Goal: Find specific page/section: Find specific page/section

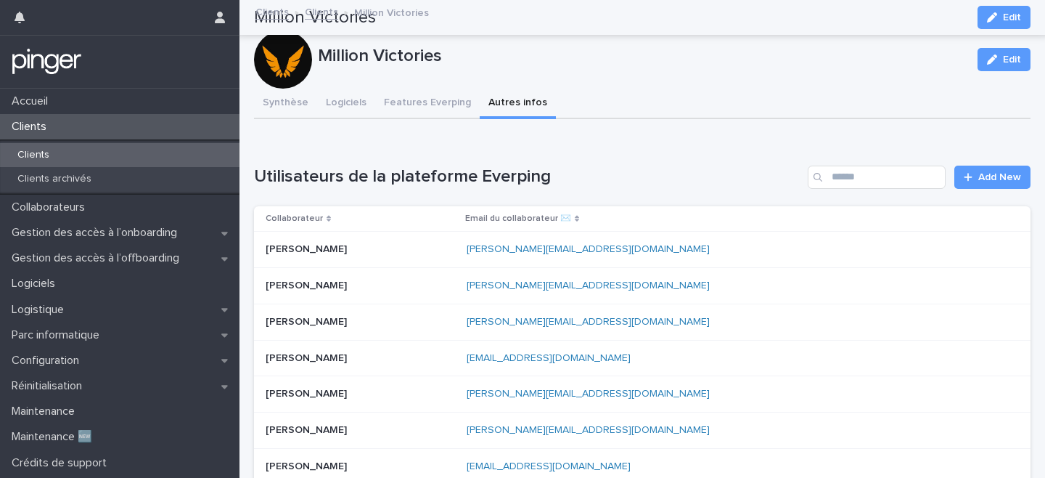
scroll to position [428, 0]
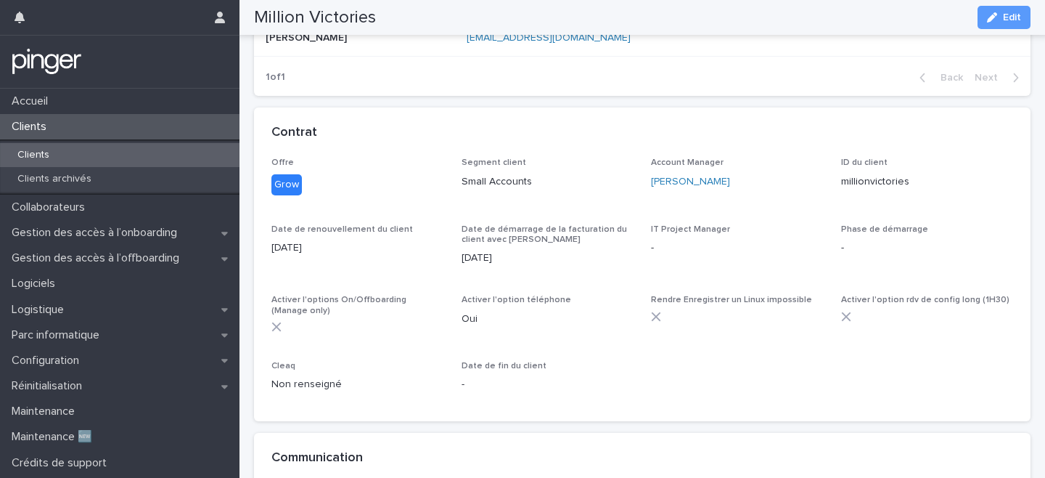
click at [107, 155] on div "Clients" at bounding box center [120, 155] width 240 height 24
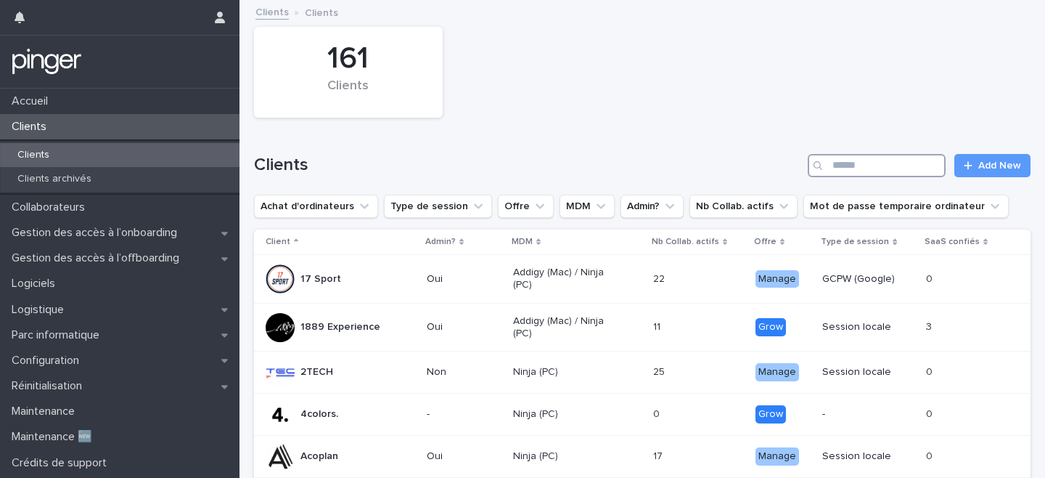
click at [871, 169] on input "Search" at bounding box center [877, 165] width 138 height 23
type input "*******"
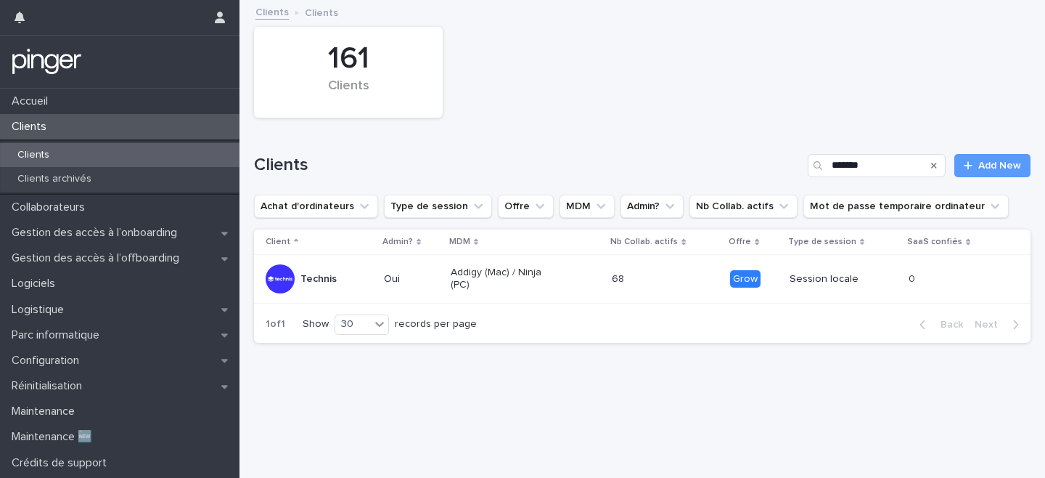
click at [325, 274] on p "Technis" at bounding box center [319, 279] width 36 height 12
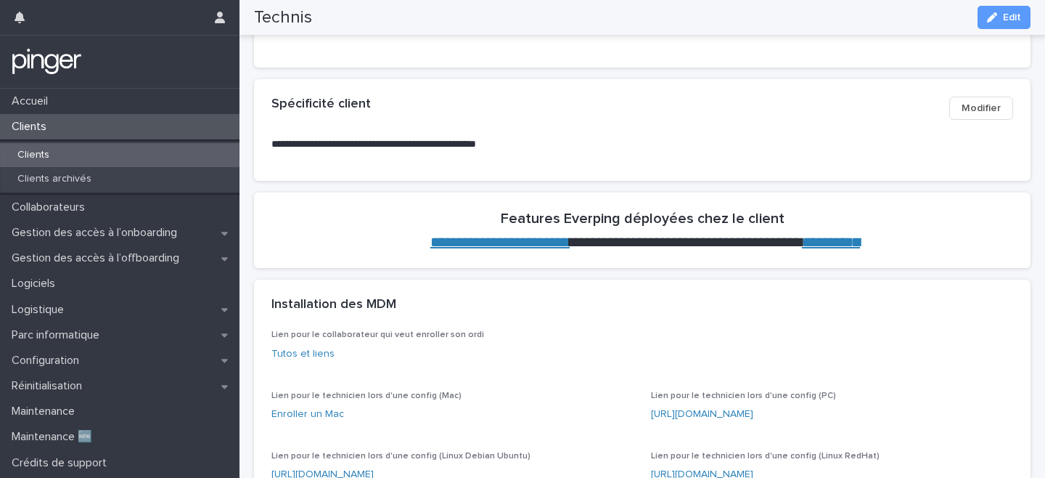
scroll to position [350, 0]
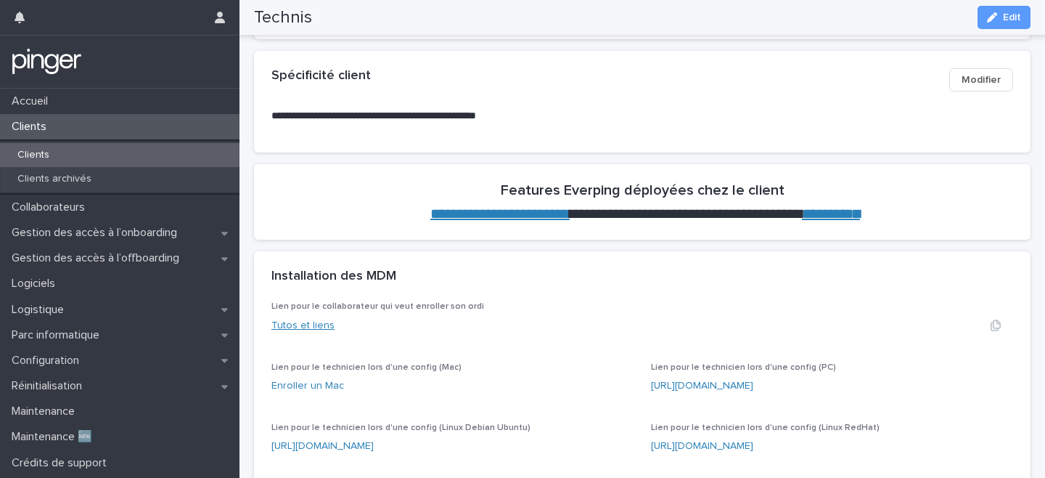
click at [310, 329] on link "Tutos et liens" at bounding box center [303, 325] width 63 height 10
